Goal: Communication & Community: Answer question/provide support

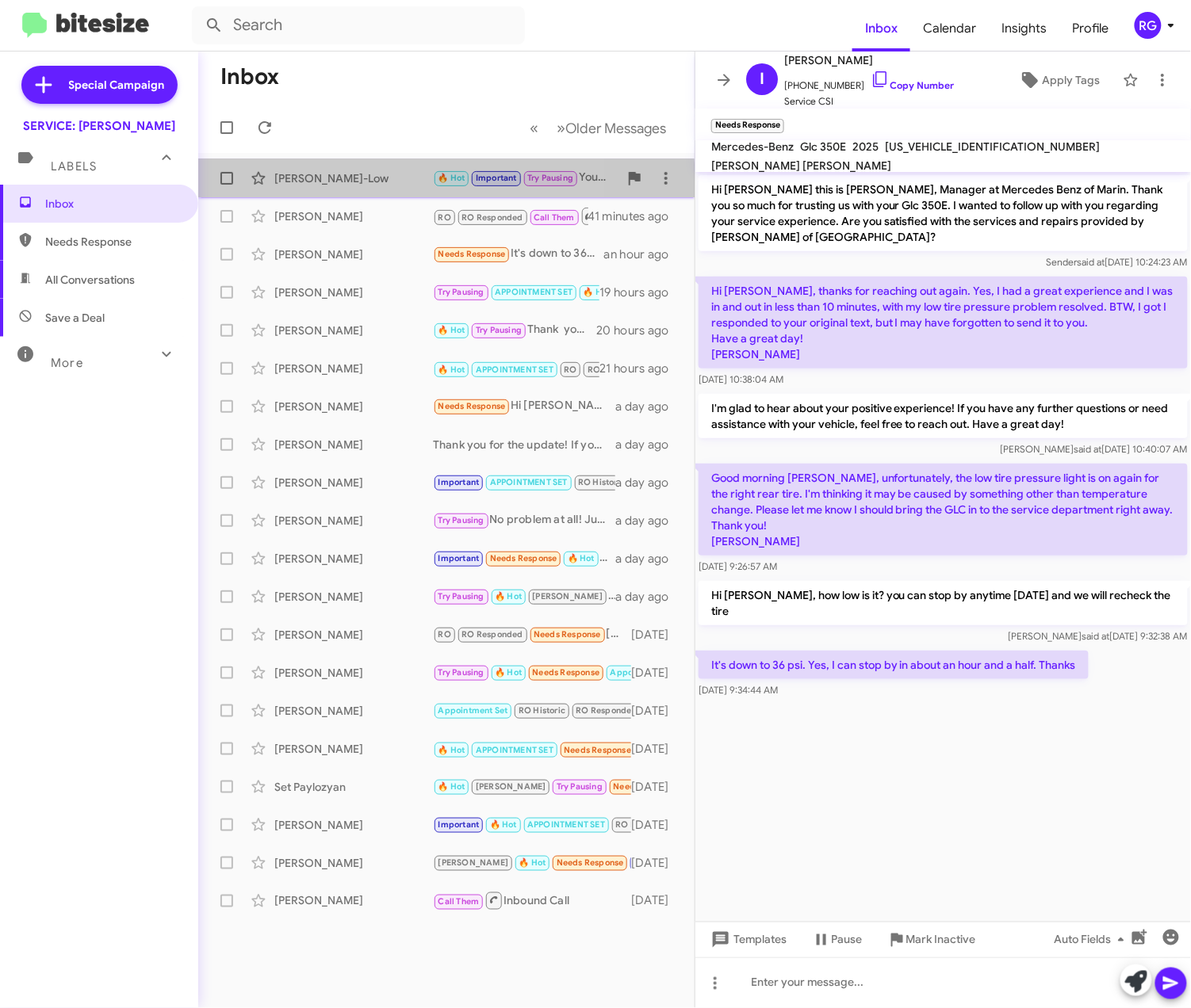
click at [347, 182] on div "[PERSON_NAME]-Low" at bounding box center [353, 178] width 158 height 16
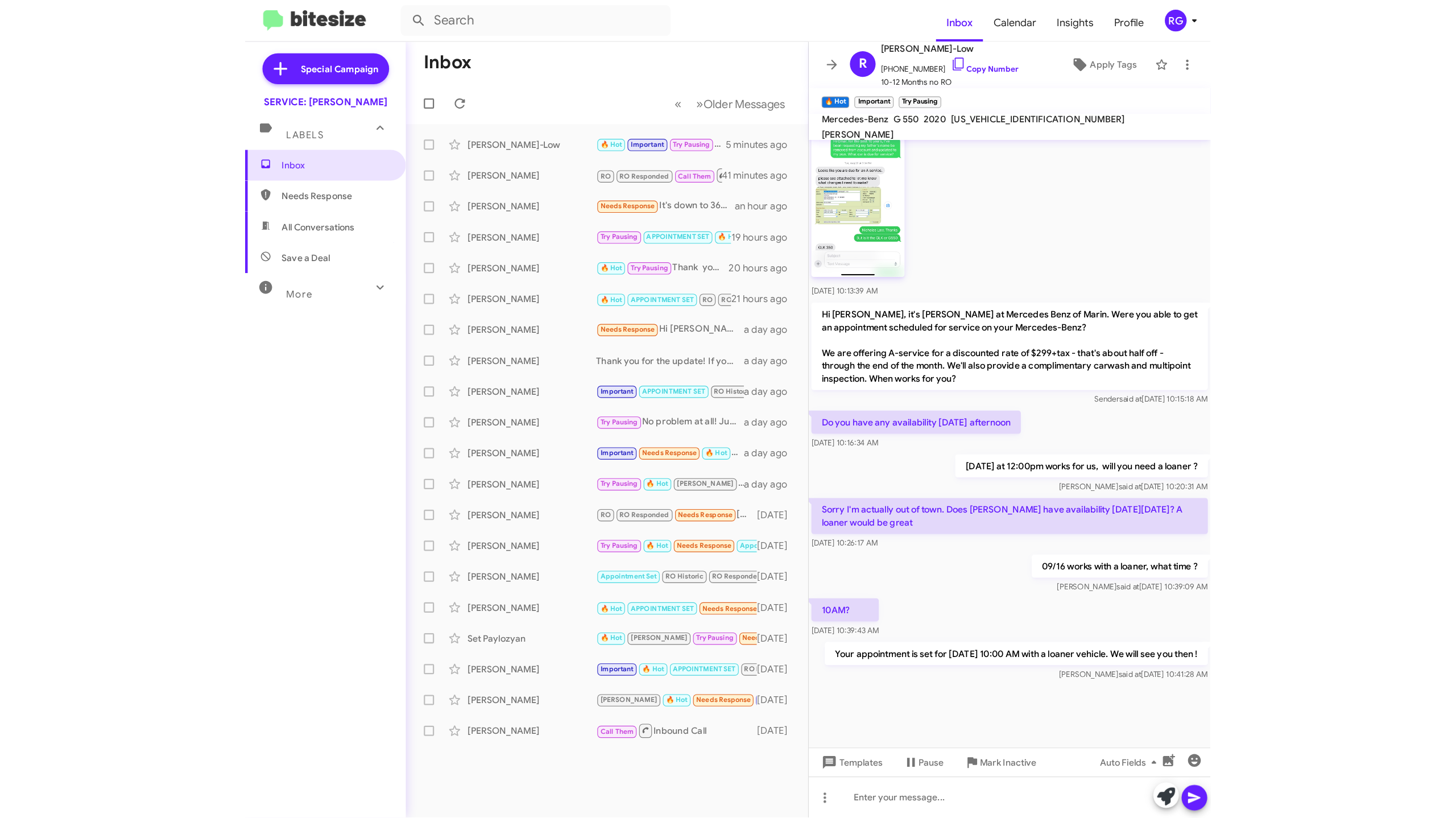
scroll to position [586, 0]
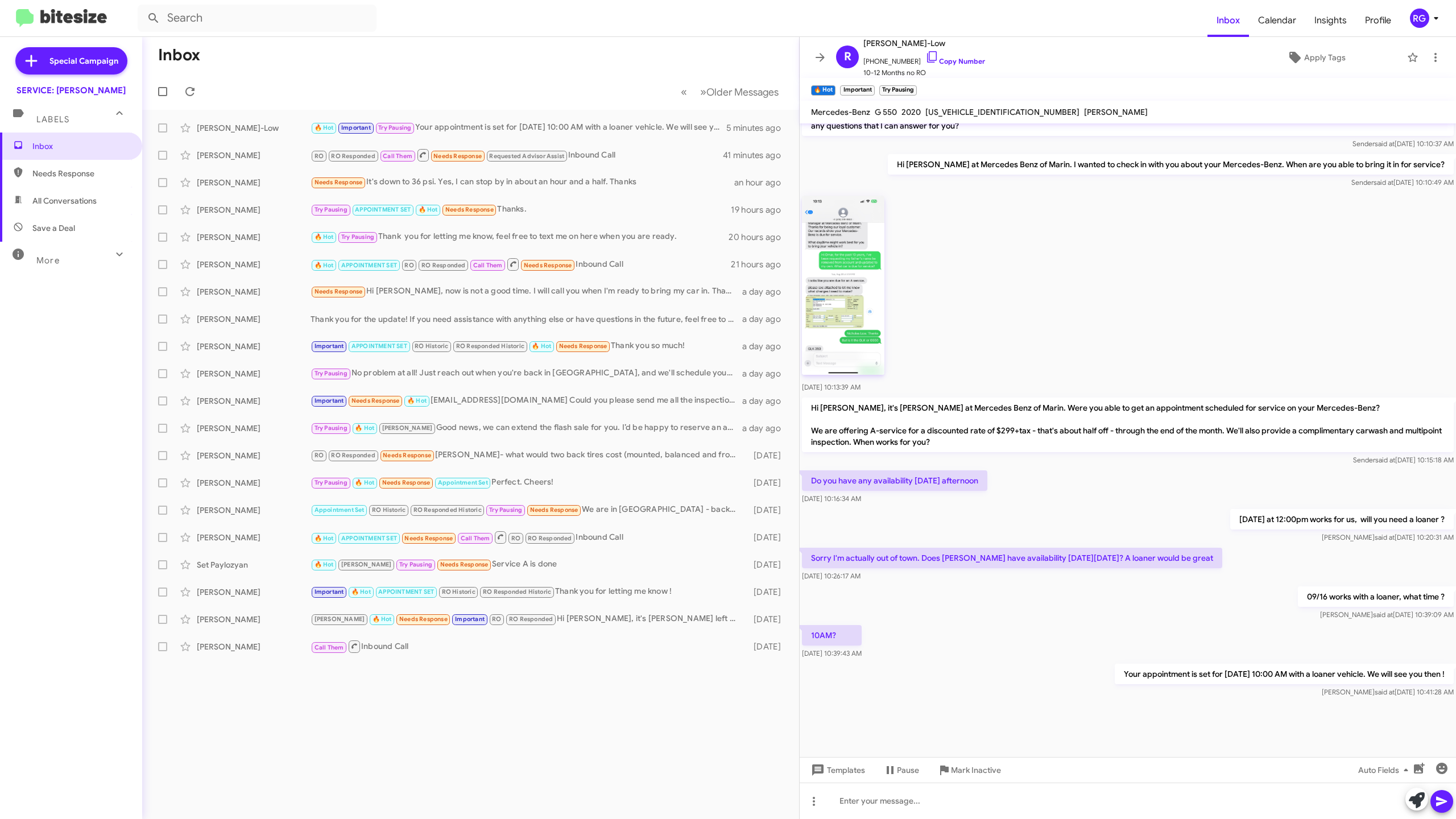
click at [854, 325] on div "[DATE] 10:13:39 AM" at bounding box center [1128, 293] width 656 height 205
click at [849, 86] on small "Important" at bounding box center [857, 91] width 34 height 10
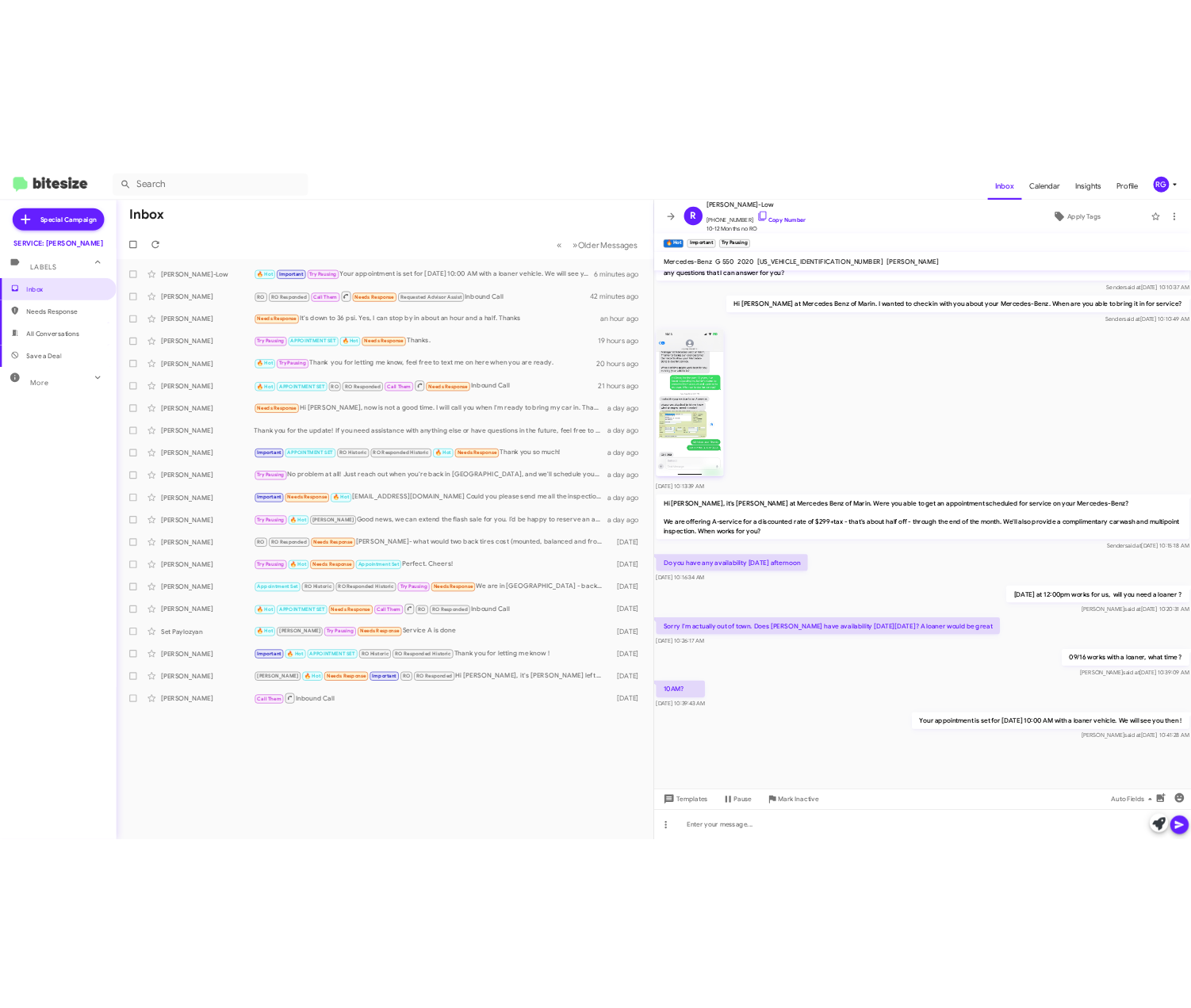
scroll to position [1076, 0]
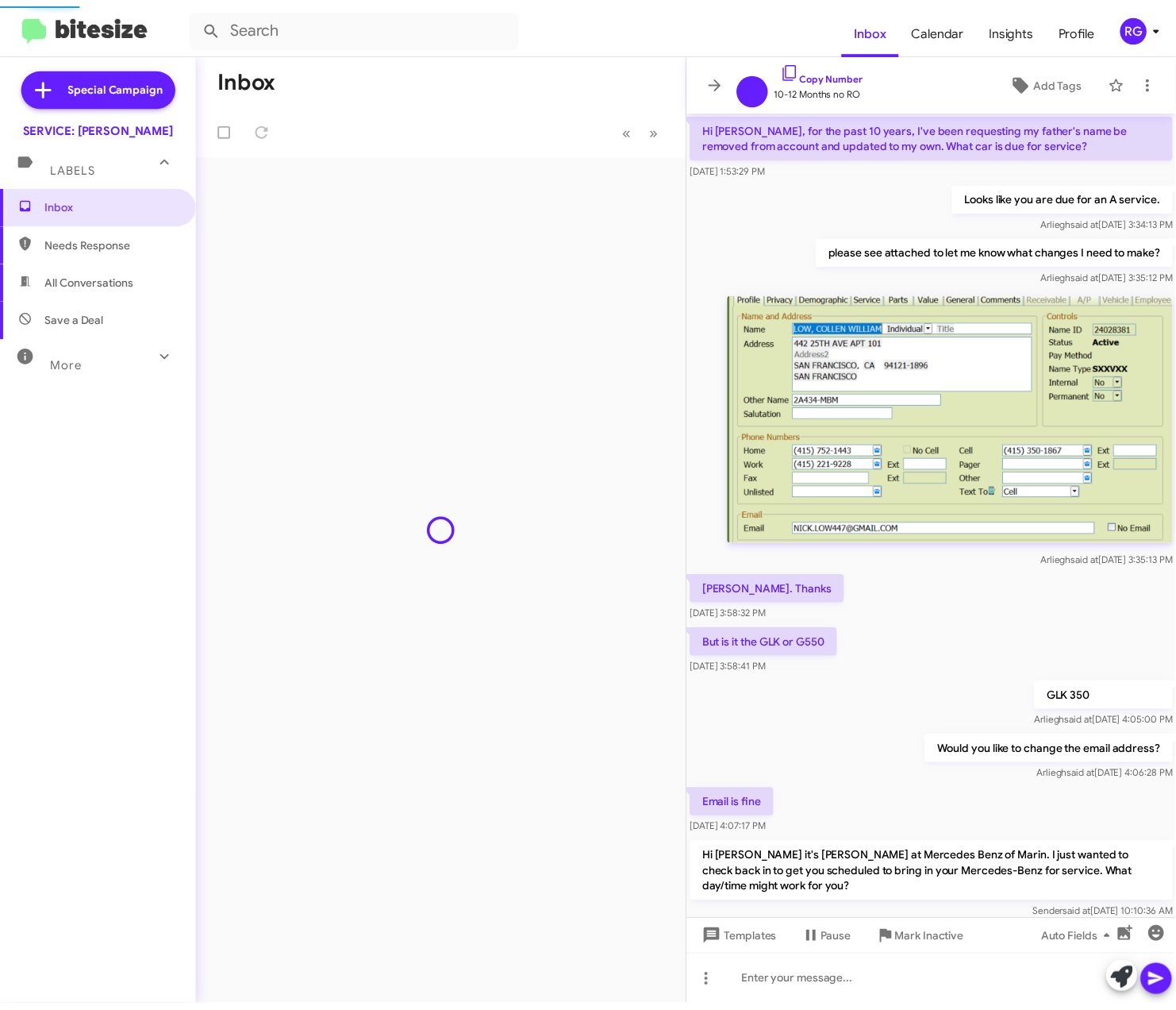
scroll to position [1015, 0]
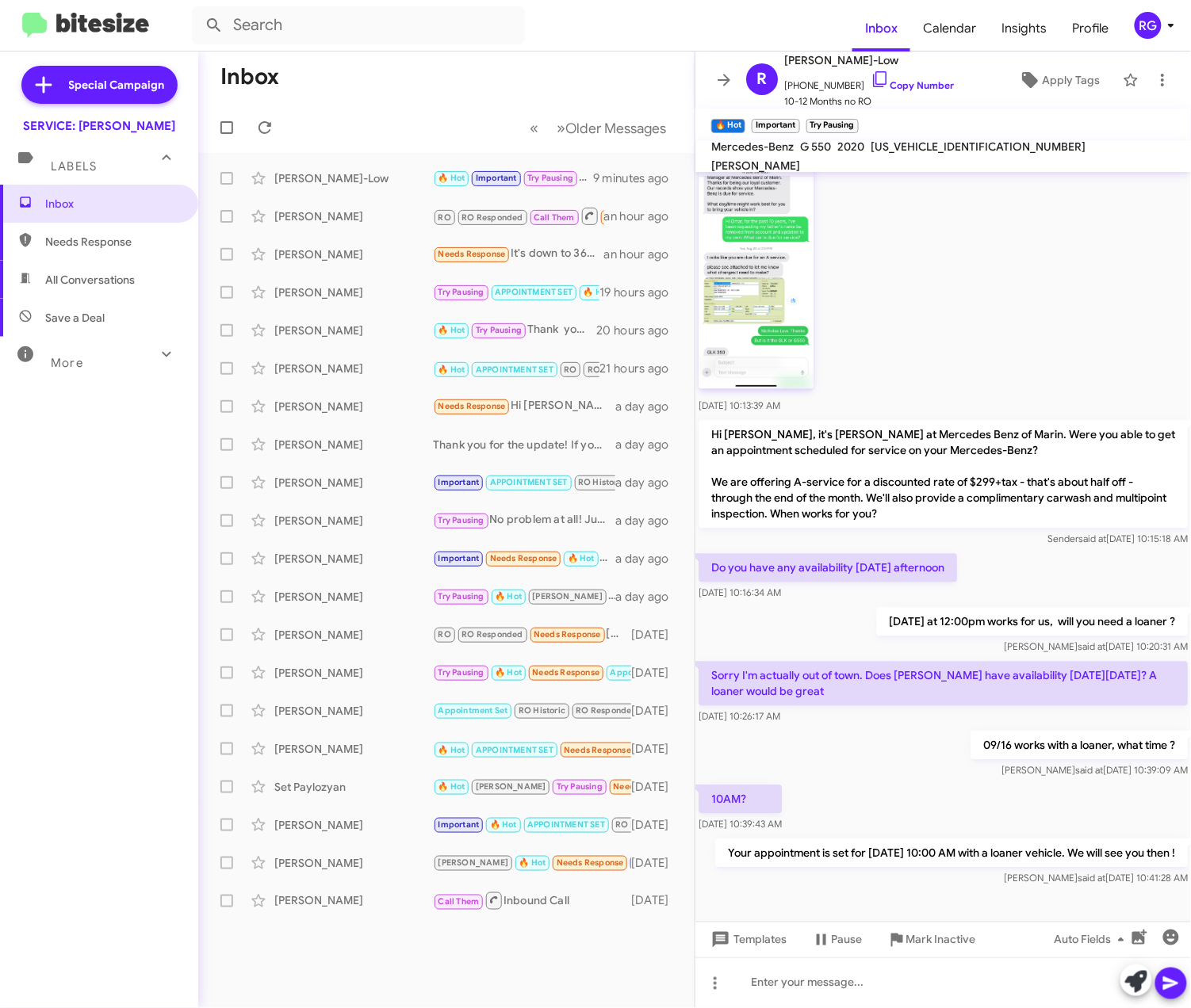
click at [768, 311] on img at bounding box center [756, 264] width 115 height 250
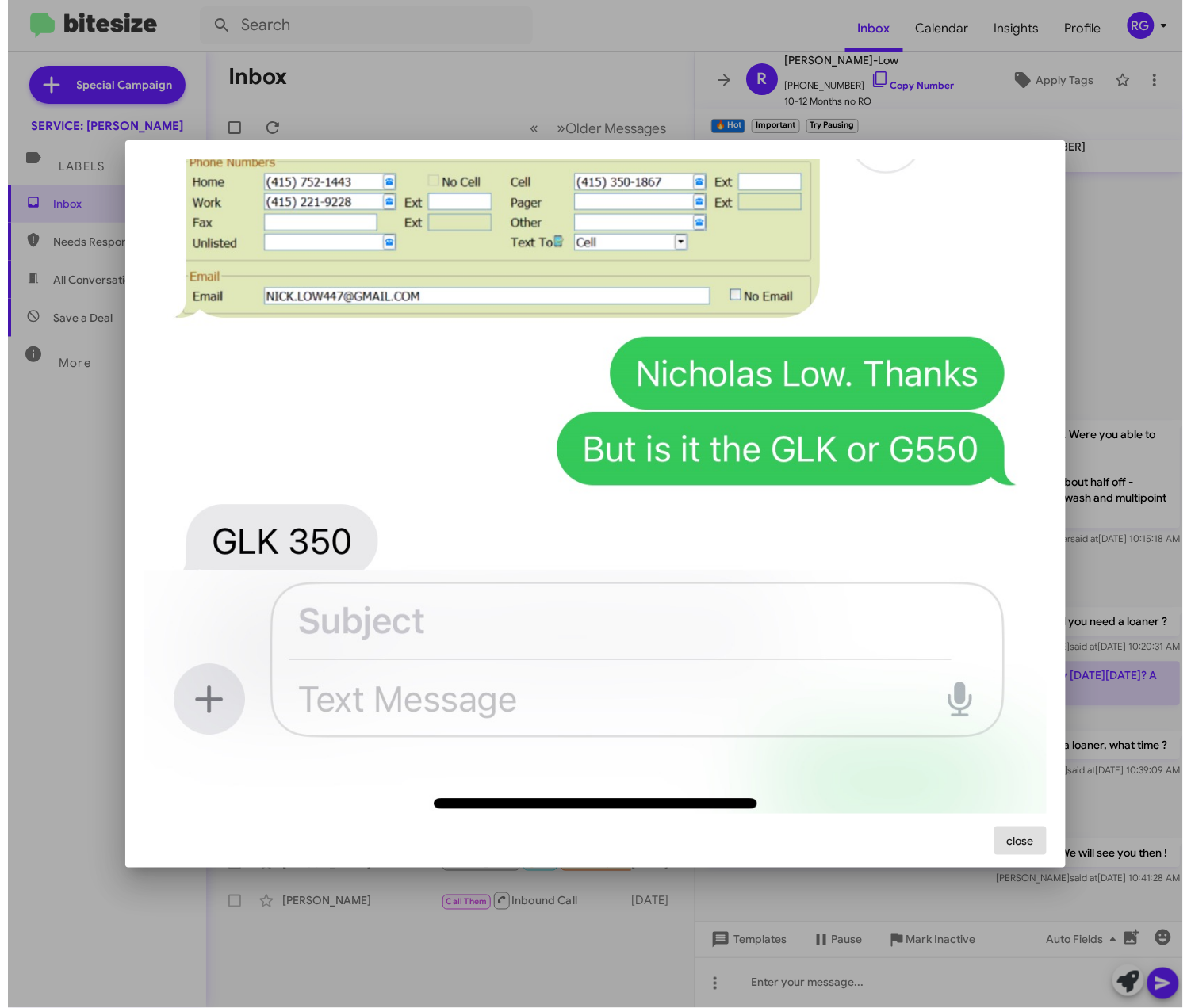
scroll to position [1292, 0]
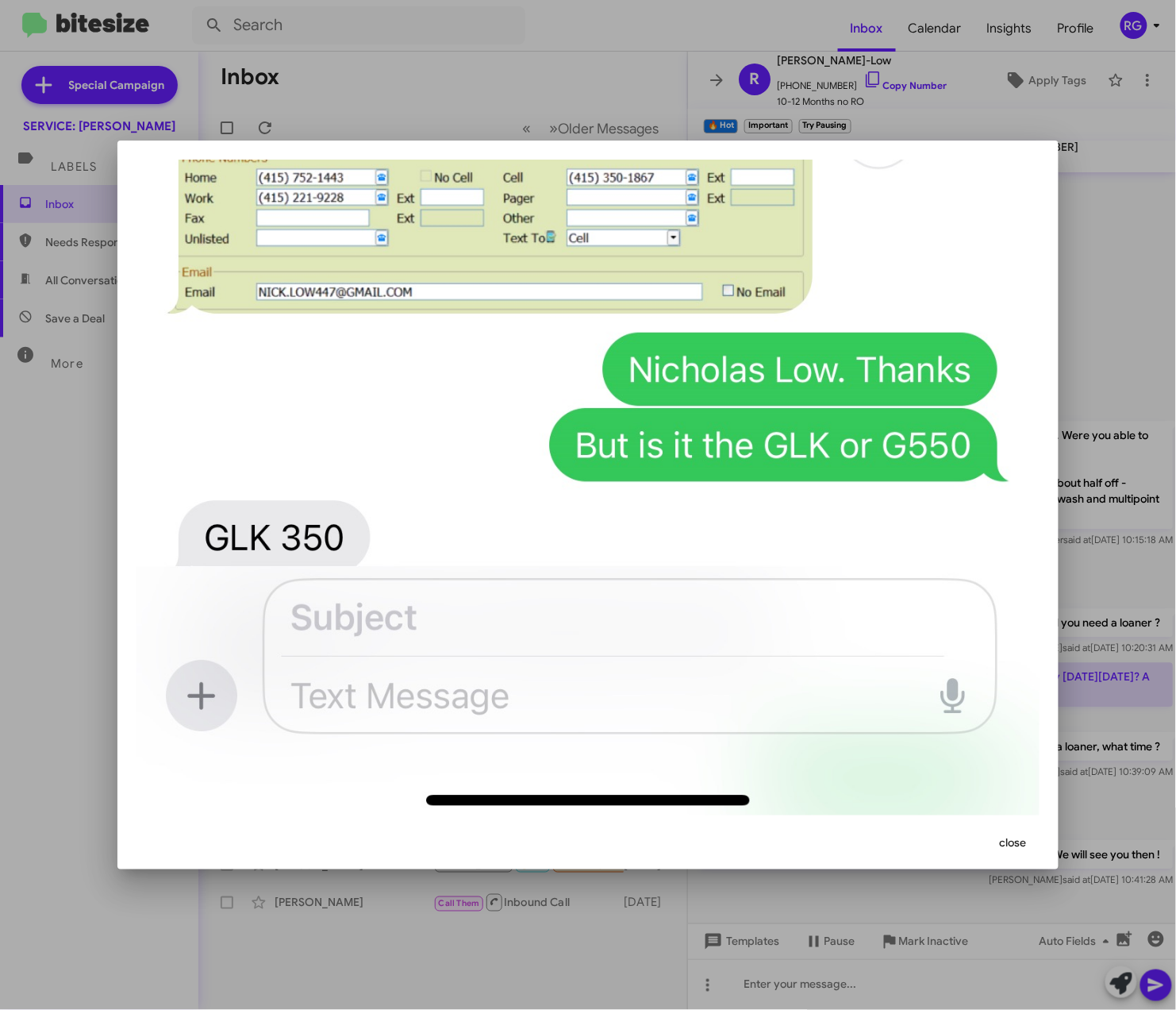
click at [1097, 325] on div at bounding box center [588, 505] width 1176 height 1010
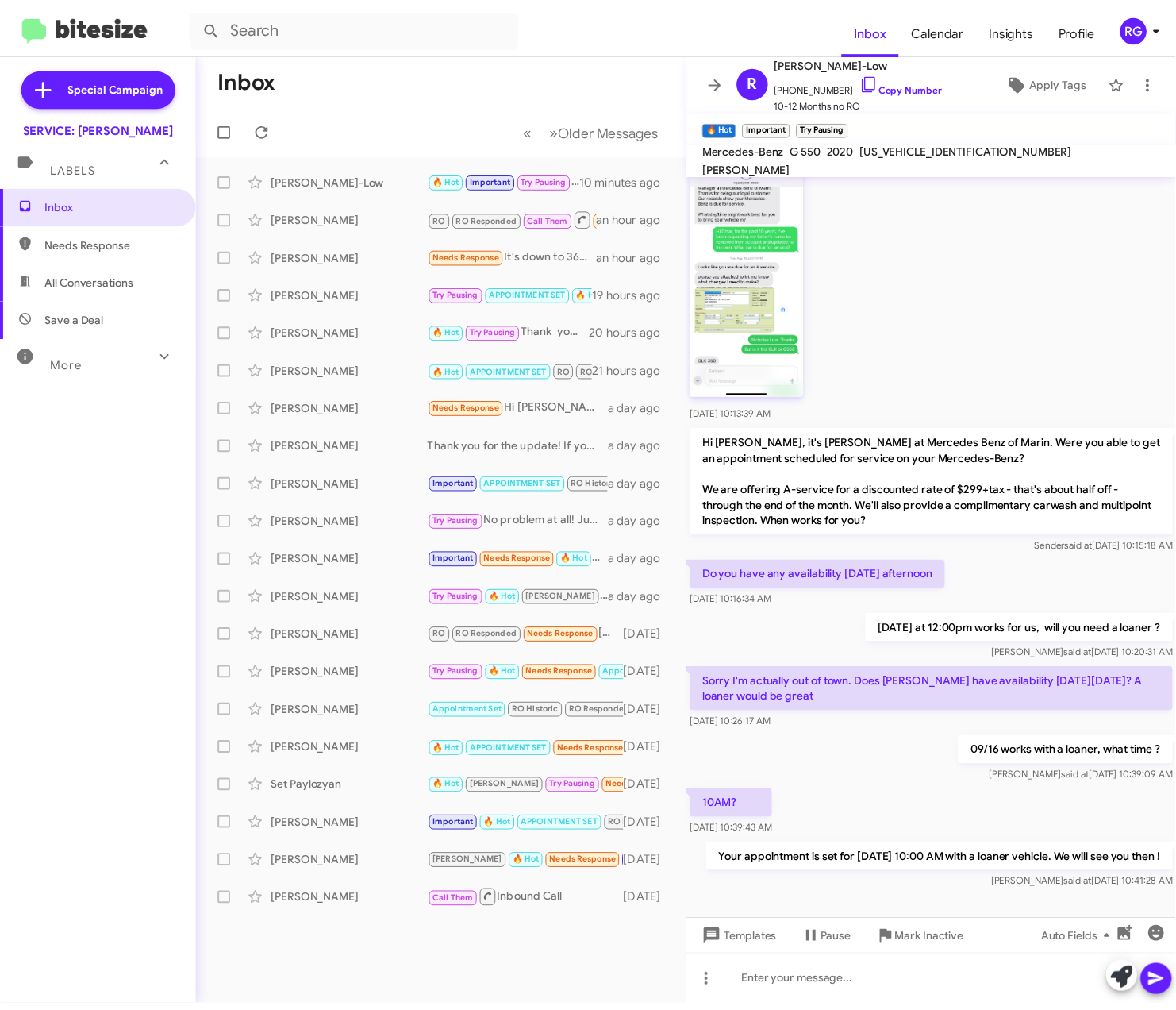
scroll to position [973, 0]
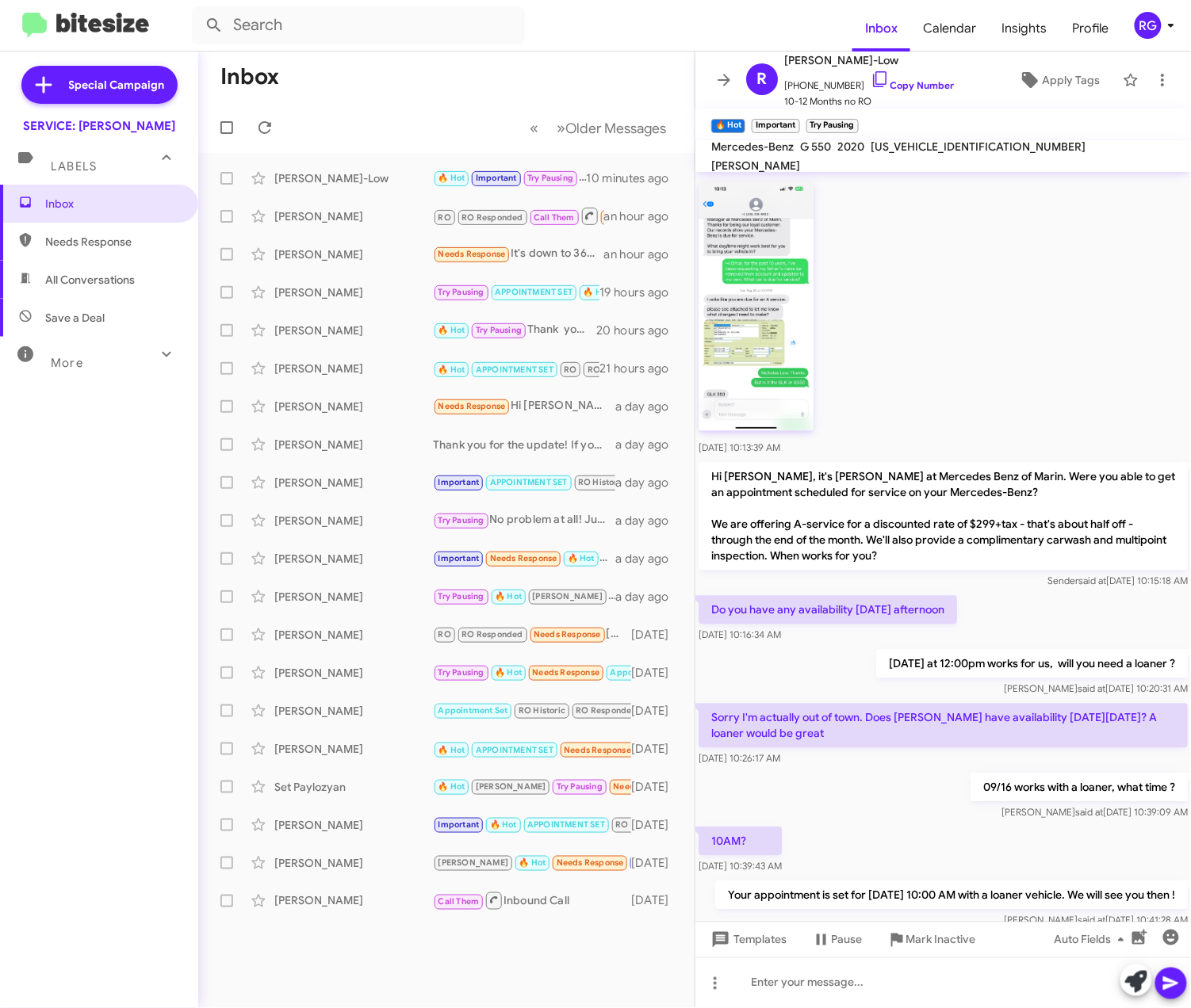
click at [788, 258] on img at bounding box center [756, 307] width 115 height 250
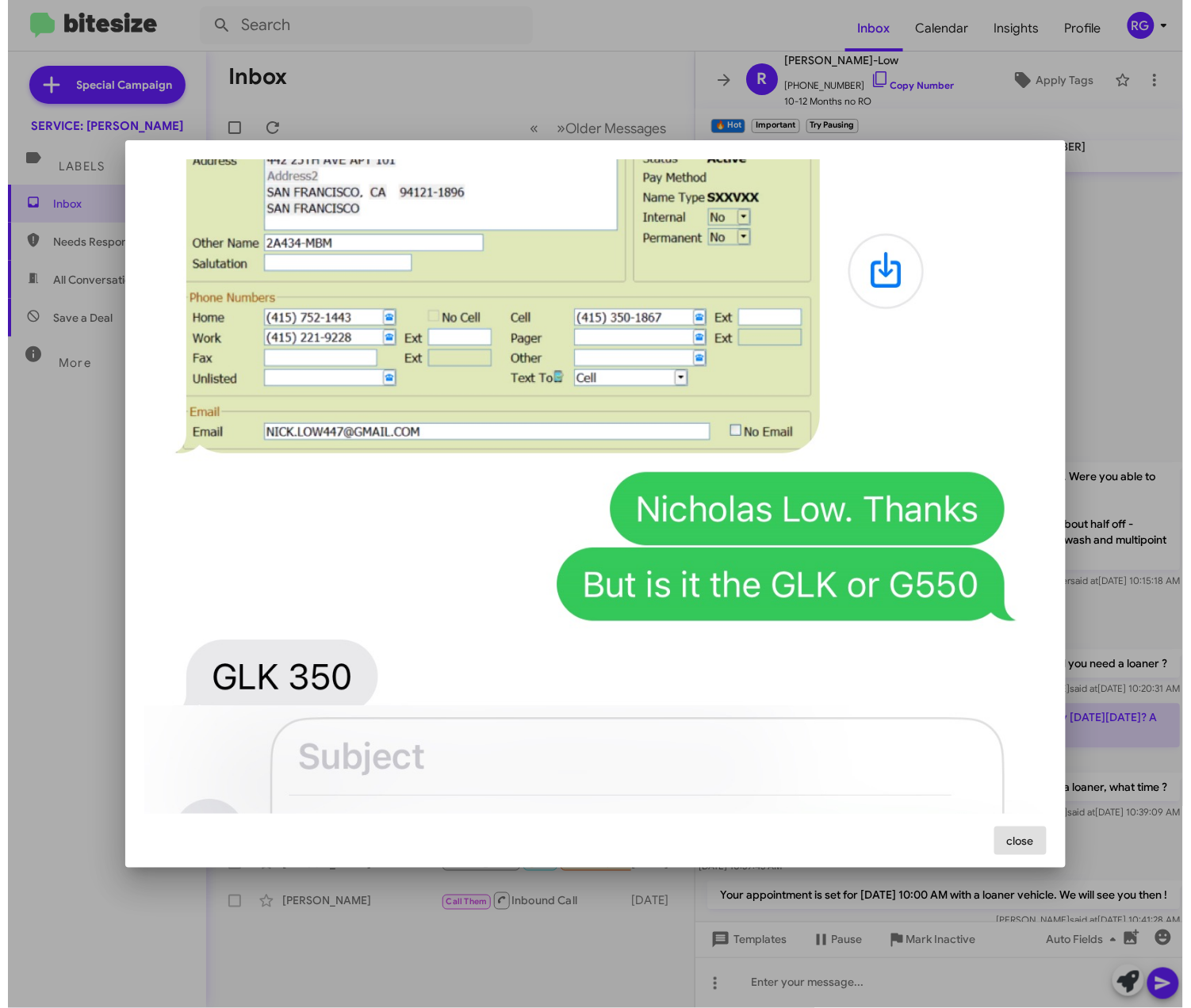
scroll to position [1162, 0]
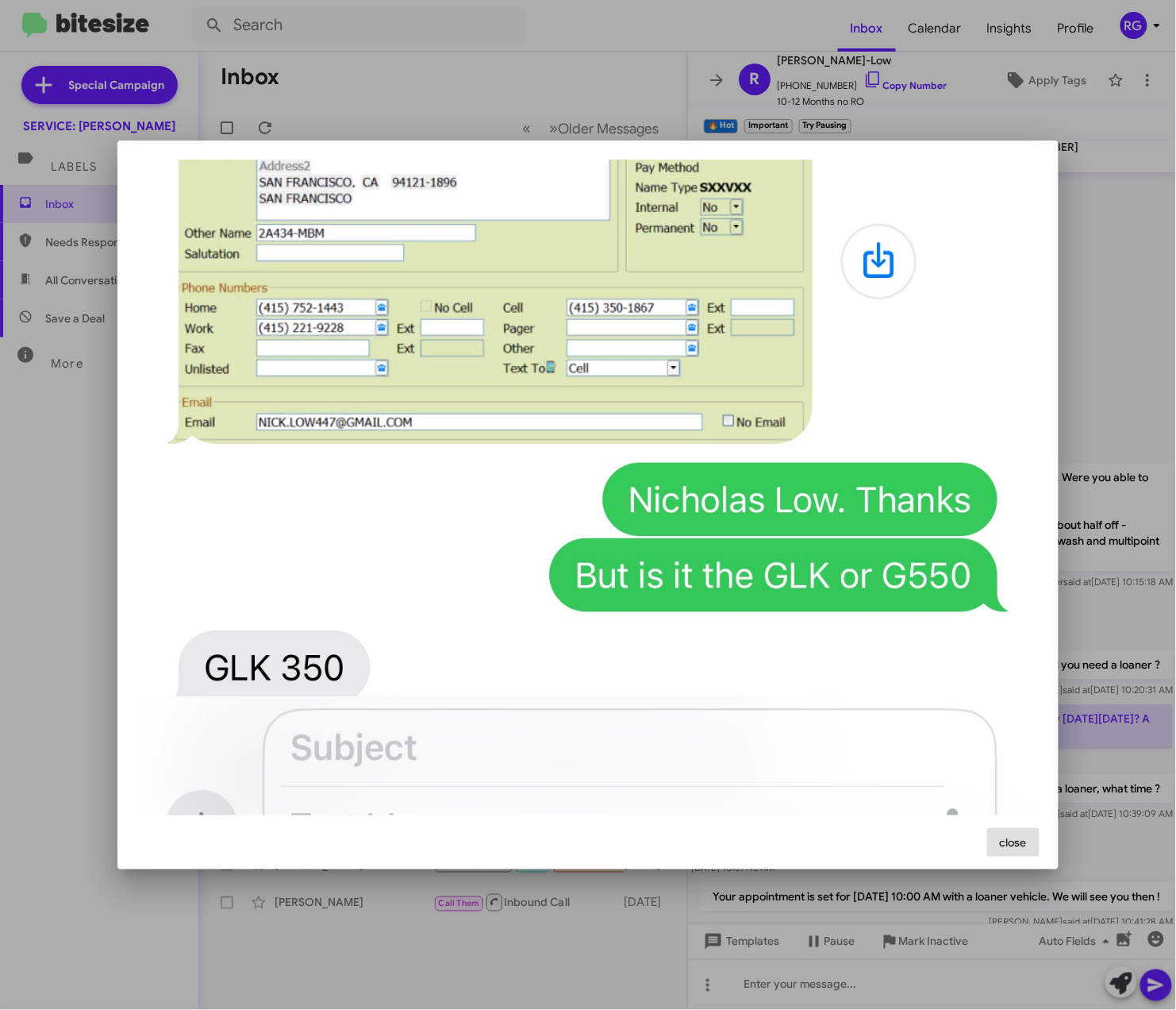
click at [1147, 192] on div at bounding box center [588, 505] width 1176 height 1010
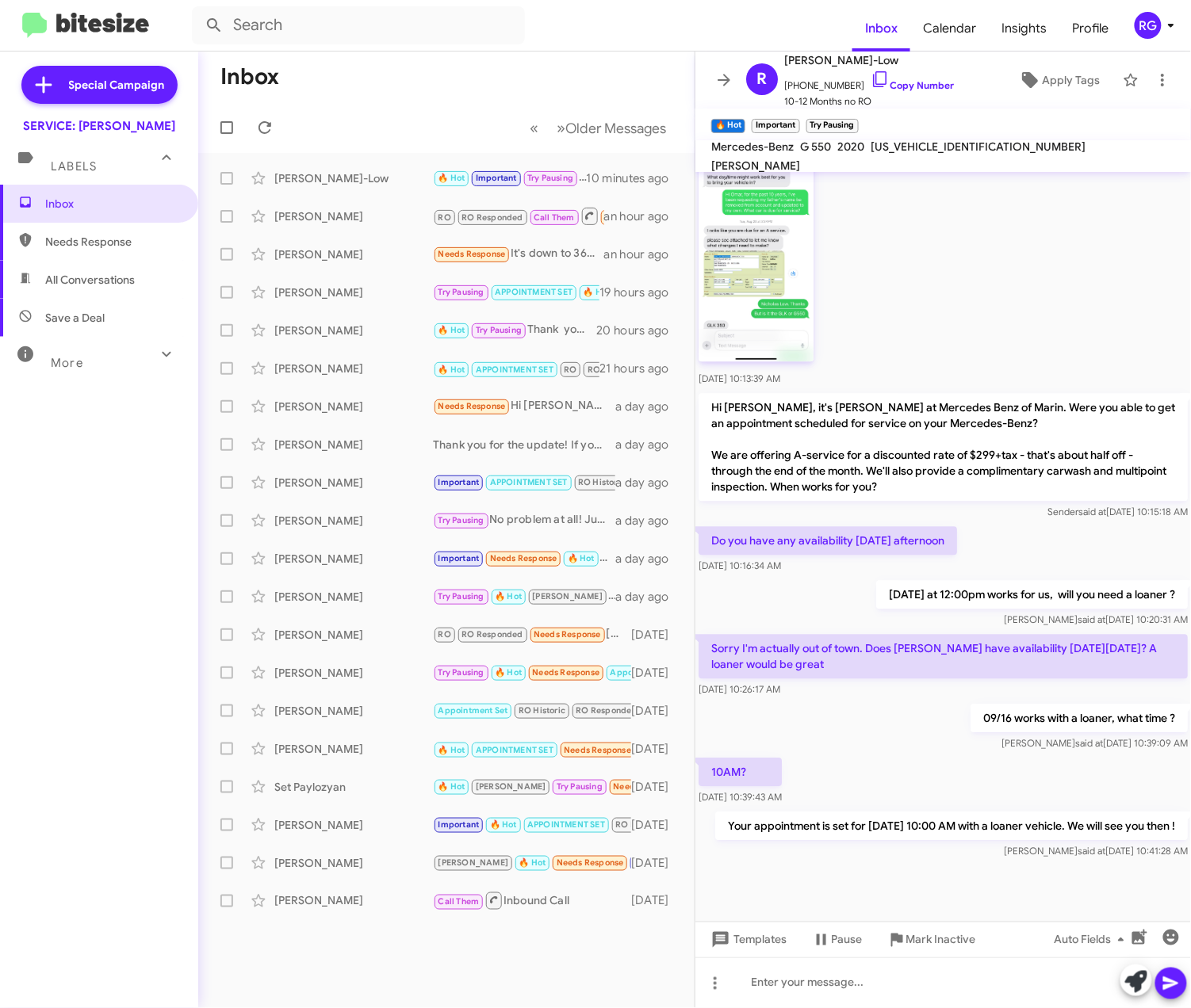
scroll to position [1076, 0]
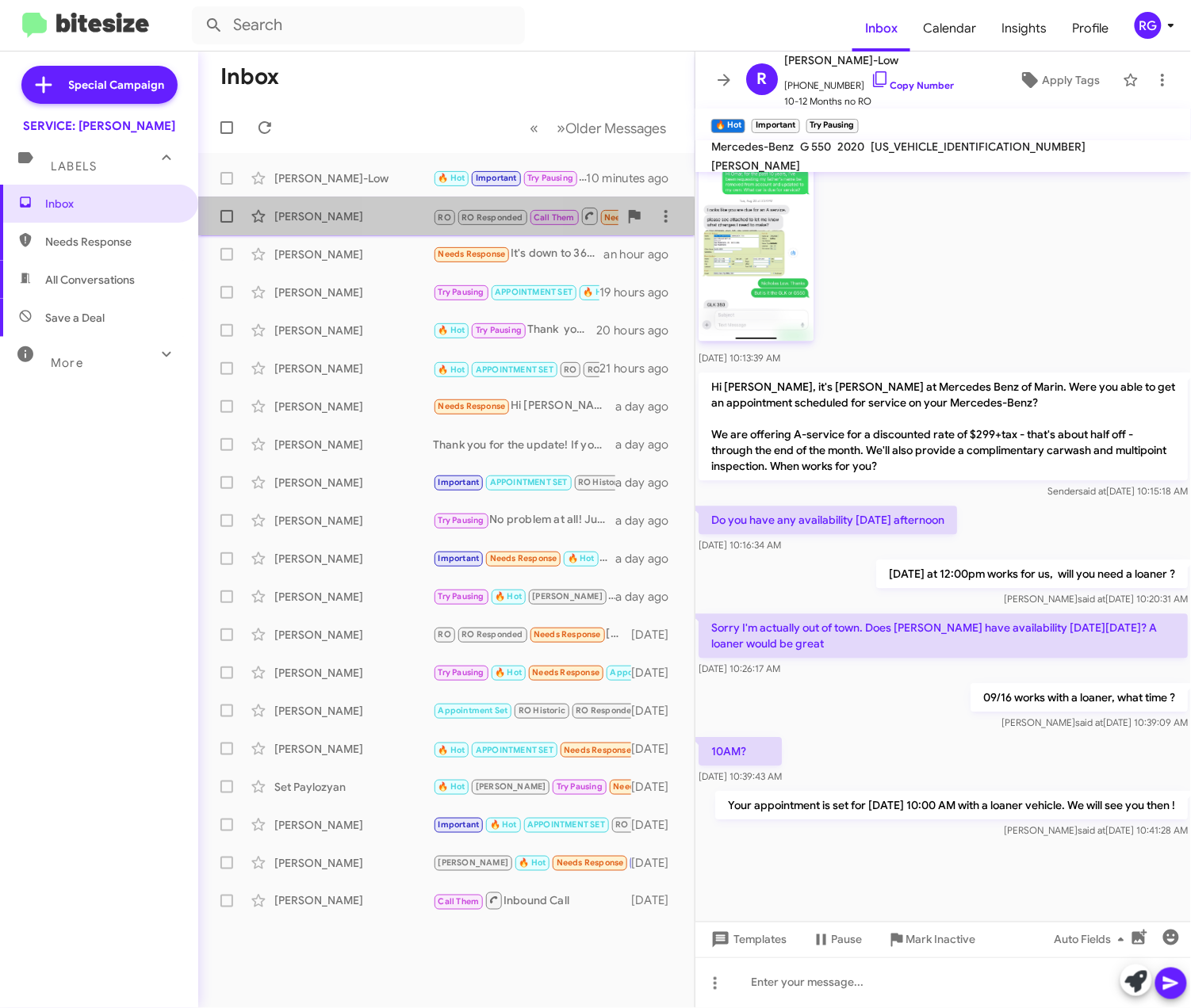
click at [428, 232] on span "Therese Ward RO RO Responded Call Them Needs Response Requested Advisor Assist …" at bounding box center [446, 216] width 497 height 38
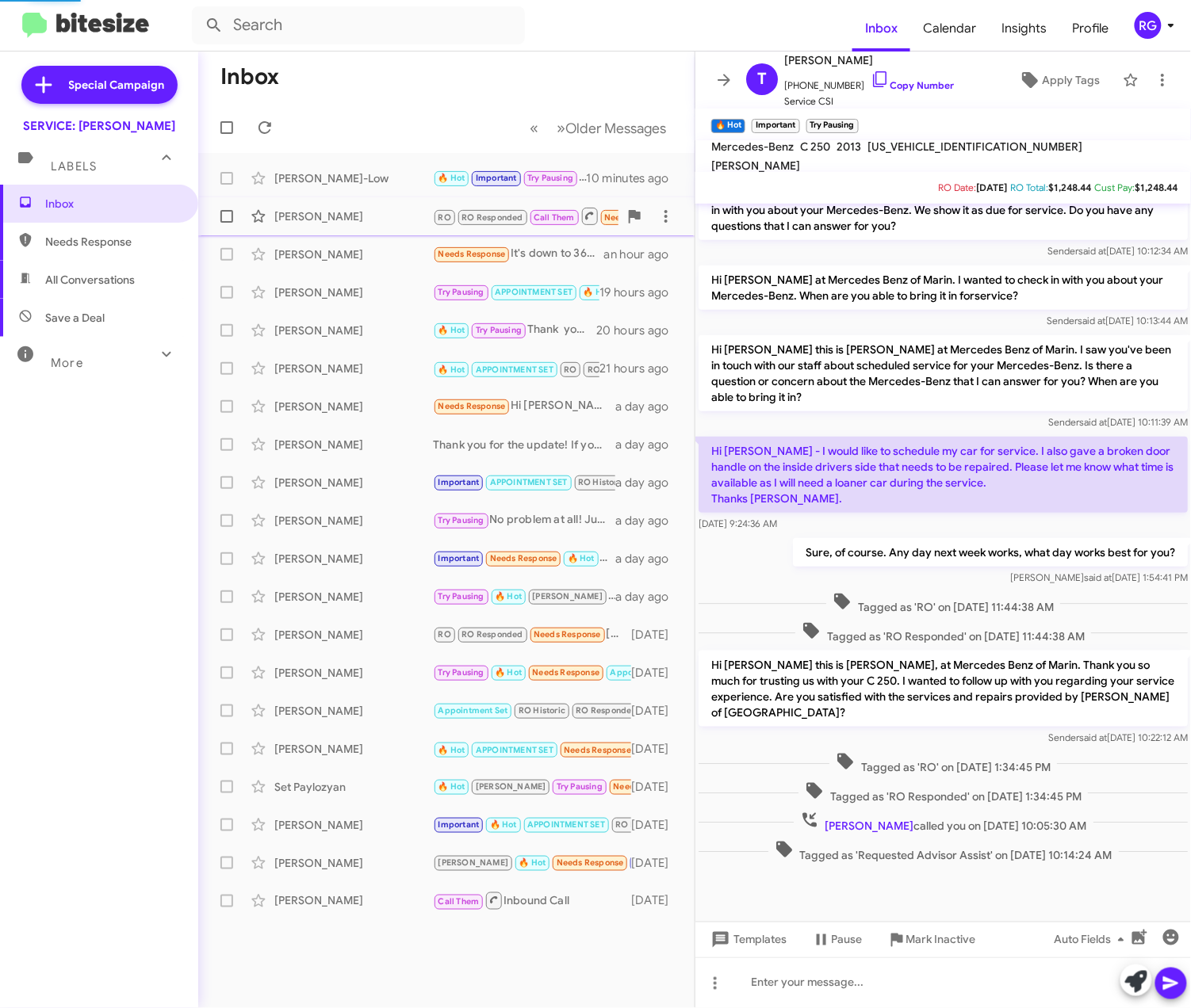
scroll to position [231, 0]
click at [502, 311] on span "Dallas Hickle Try Pausing APPOINTMENT SET 🔥 Hot Needs Response Thanks. 19 hours…" at bounding box center [446, 292] width 497 height 38
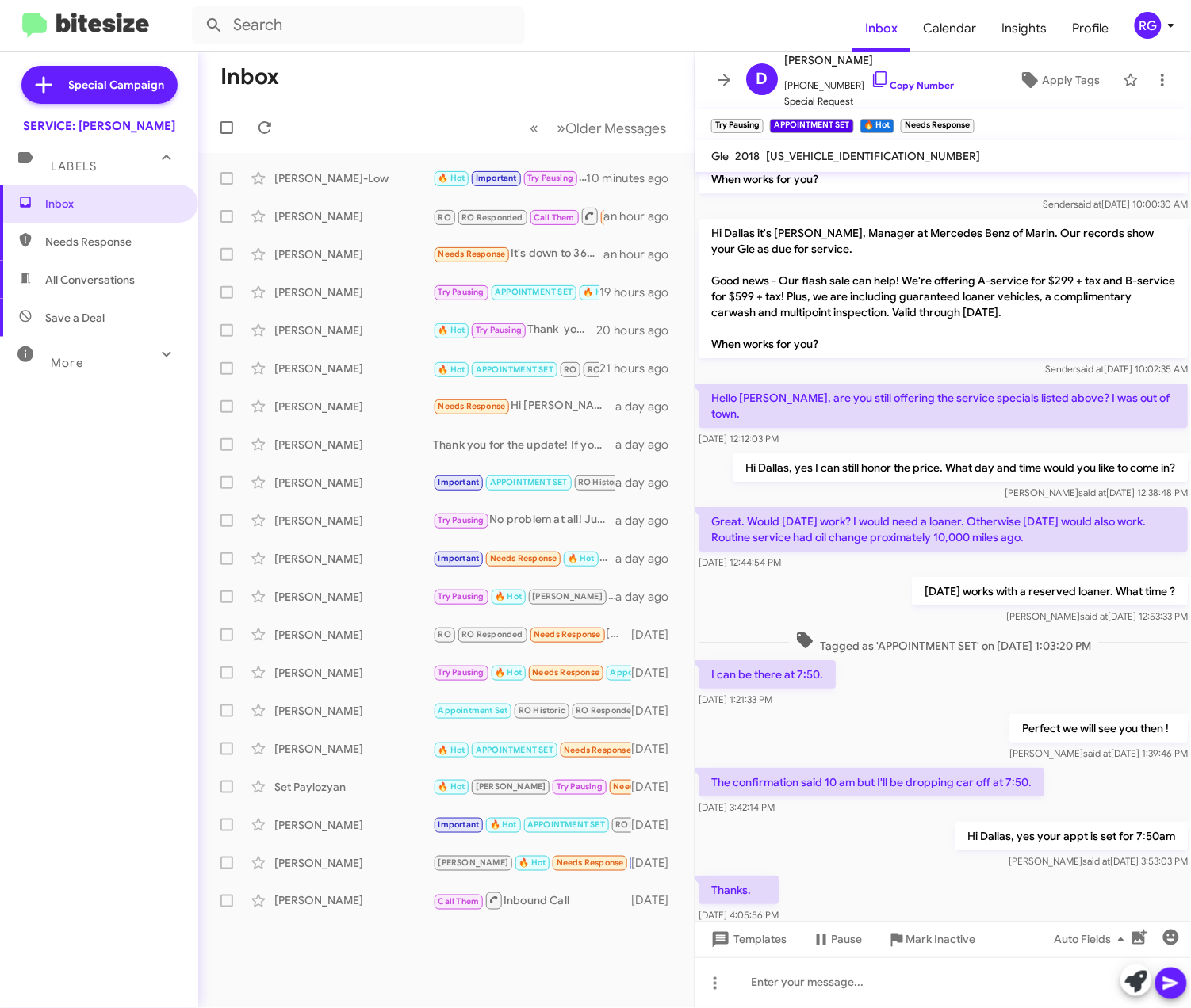
scroll to position [3477, 0]
